Goal: Task Accomplishment & Management: Manage account settings

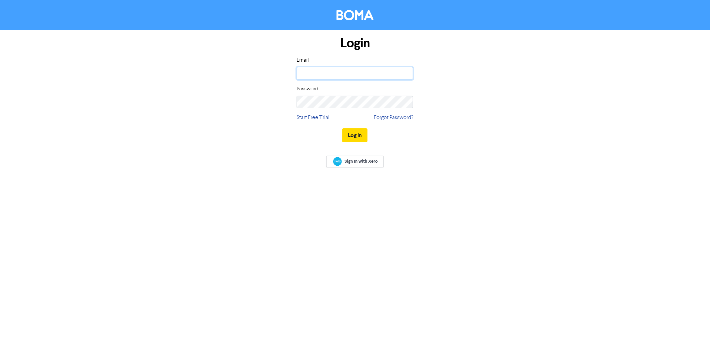
click at [320, 74] on input "email" at bounding box center [355, 73] width 117 height 13
type input "[EMAIL_ADDRESS][DOMAIN_NAME]"
click at [342, 128] on button "Log In" at bounding box center [354, 135] width 25 height 14
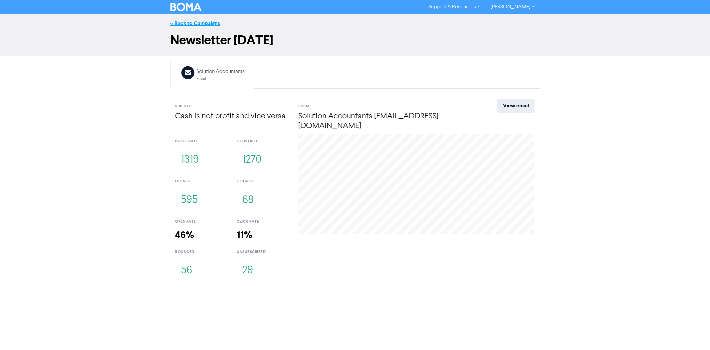
click at [210, 22] on link "<< Back to Campaigns" at bounding box center [195, 23] width 50 height 7
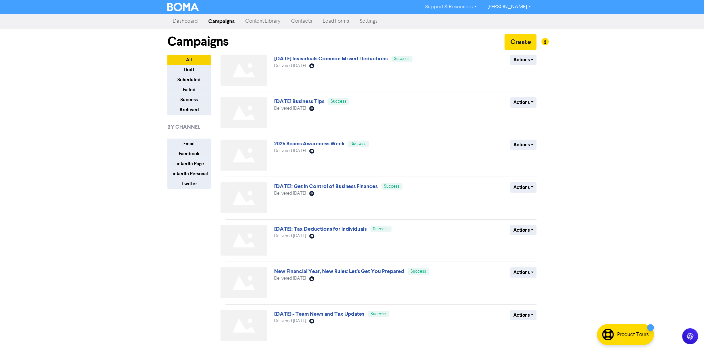
click at [341, 21] on link "Lead Forms" at bounding box center [336, 21] width 37 height 13
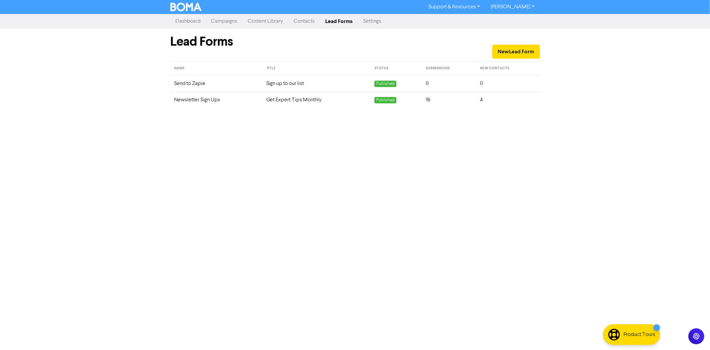
click at [204, 100] on td "Newsletter Sign Ups" at bounding box center [216, 100] width 92 height 16
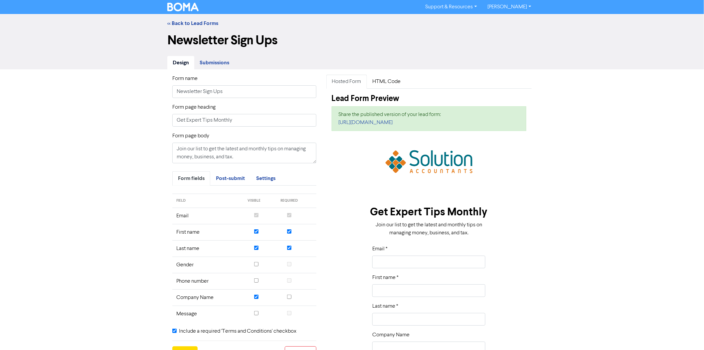
click at [213, 52] on div "Design Submissions" at bounding box center [352, 60] width 380 height 19
click at [212, 57] on link "Submissions" at bounding box center [214, 63] width 40 height 14
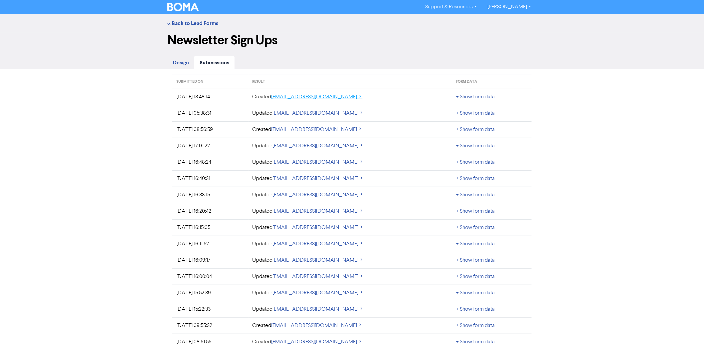
click at [363, 97] on link "[EMAIL_ADDRESS][DOMAIN_NAME]" at bounding box center [317, 96] width 91 height 5
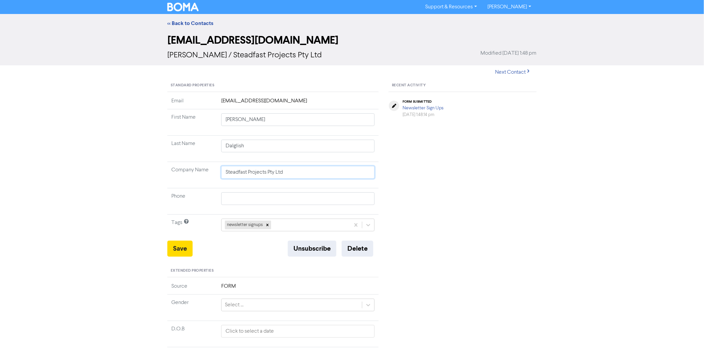
click at [246, 171] on input "Steadfast Projects Pty Ltd" at bounding box center [297, 172] width 153 height 13
click at [180, 20] on link "<< Back to Contacts" at bounding box center [190, 23] width 46 height 7
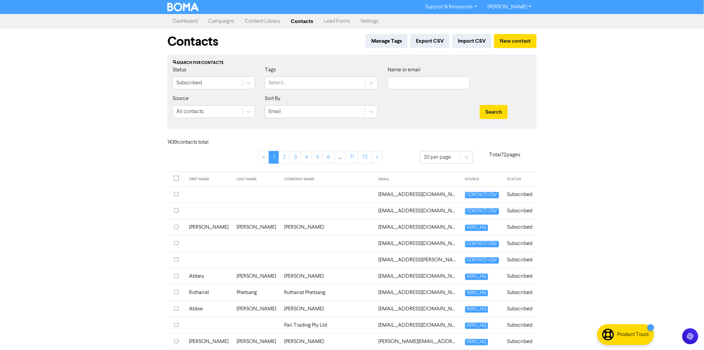
click at [342, 19] on link "Lead Forms" at bounding box center [337, 21] width 37 height 13
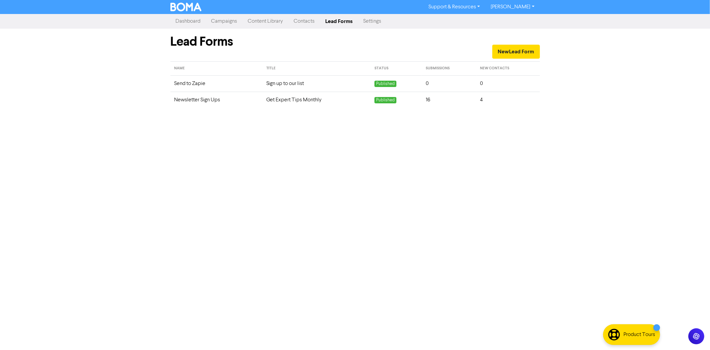
click at [301, 100] on td "Get Expert Tips Monthly" at bounding box center [316, 100] width 109 height 16
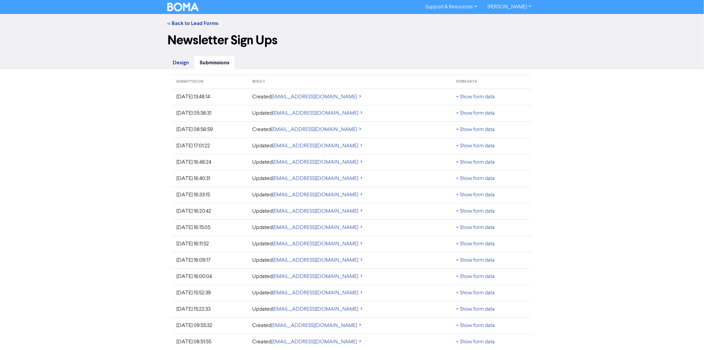
click at [176, 61] on span "Design" at bounding box center [181, 62] width 16 height 7
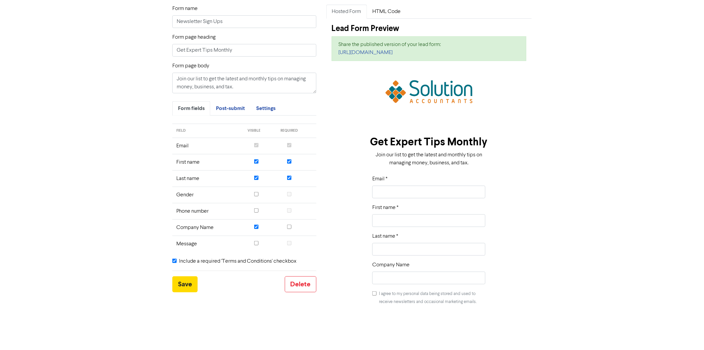
scroll to position [74, 0]
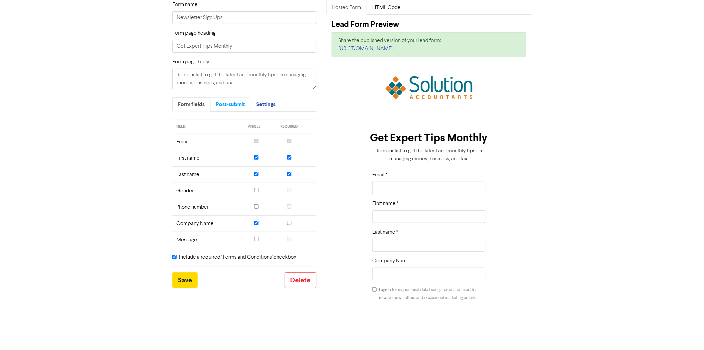
click at [229, 105] on span "Post-submit" at bounding box center [230, 104] width 29 height 7
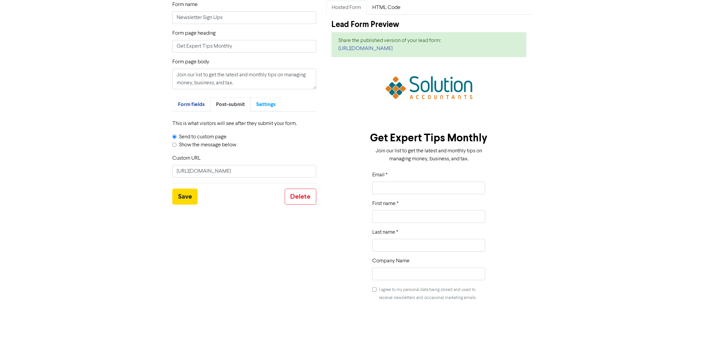
click at [266, 105] on span "Settings" at bounding box center [265, 104] width 19 height 7
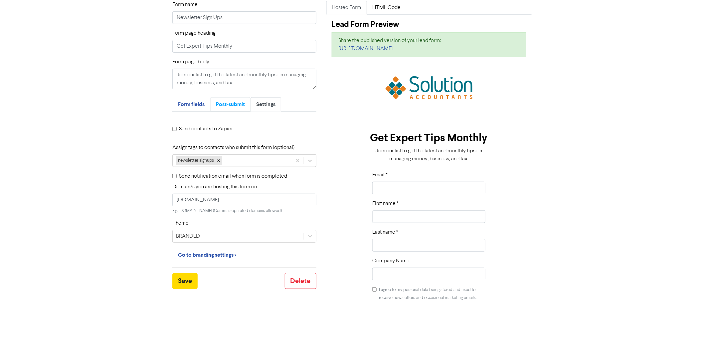
click at [230, 102] on span "Post-submit" at bounding box center [230, 104] width 29 height 7
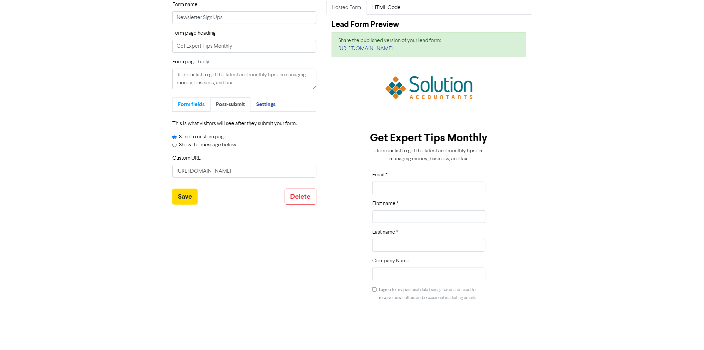
click at [192, 107] on span "Form fields" at bounding box center [191, 104] width 27 height 7
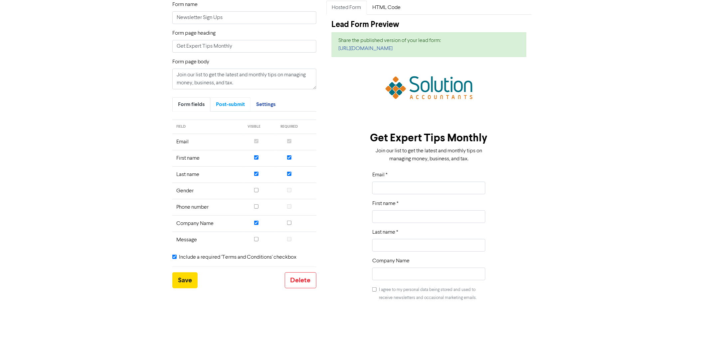
click at [224, 105] on span "Post-submit" at bounding box center [230, 104] width 29 height 7
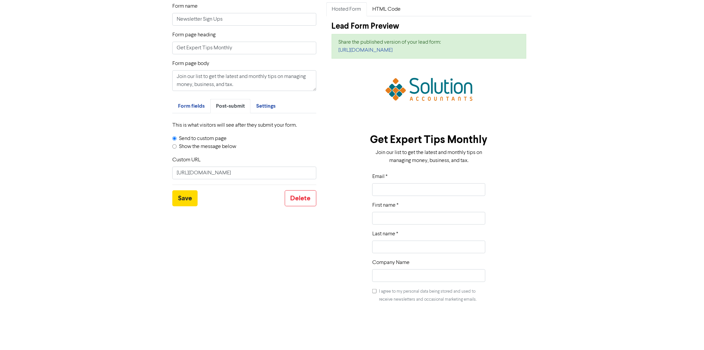
scroll to position [70, 0]
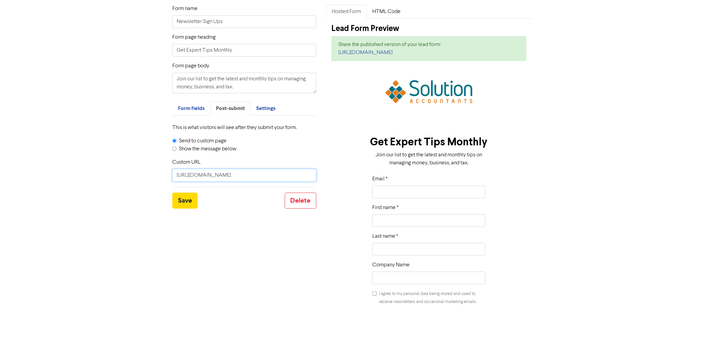
click at [248, 173] on input "[URL][DOMAIN_NAME]" at bounding box center [244, 175] width 144 height 13
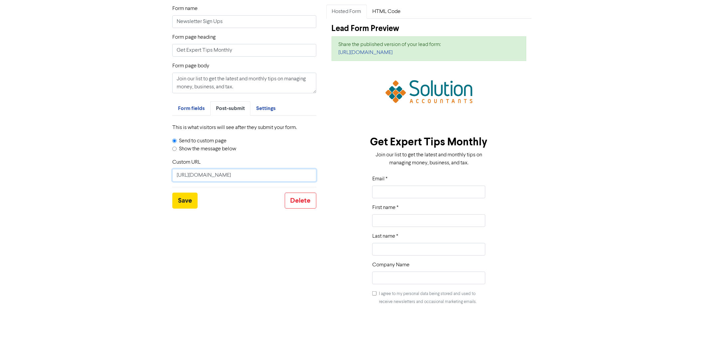
click at [248, 173] on input "[URL][DOMAIN_NAME]" at bounding box center [244, 175] width 144 height 13
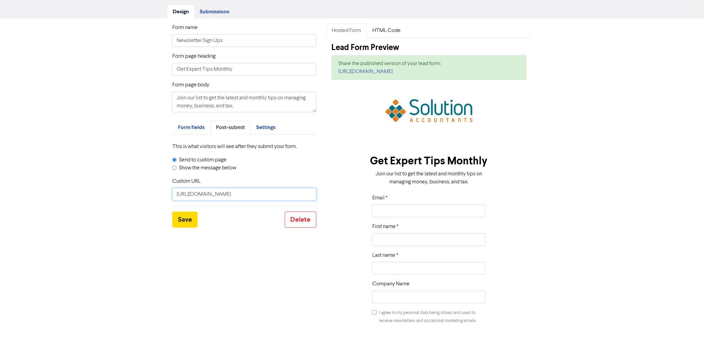
scroll to position [33, 0]
